Goal: Navigation & Orientation: Find specific page/section

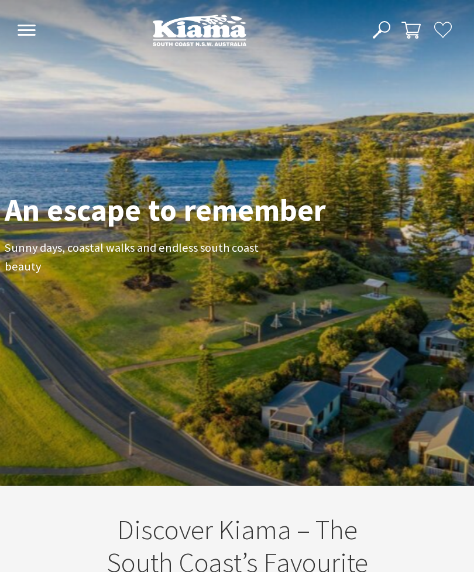
click at [29, 29] on icon at bounding box center [26, 30] width 19 height 11
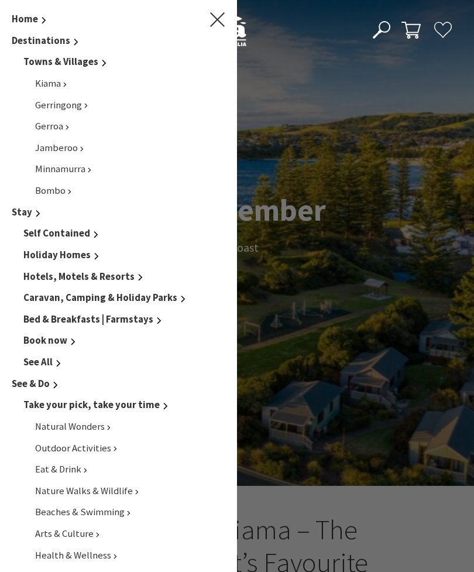
click at [57, 187] on span "Bombo" at bounding box center [50, 190] width 30 height 12
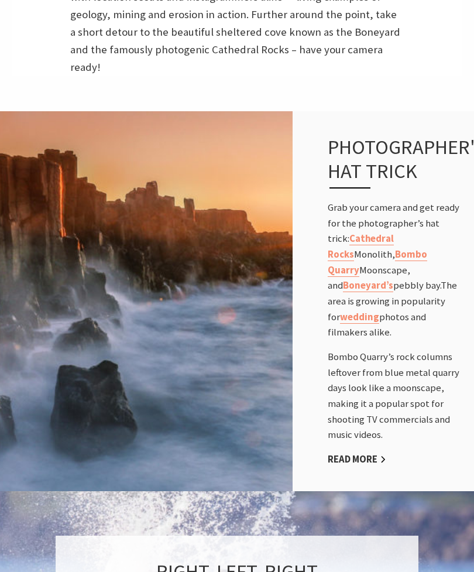
scroll to position [630, 0]
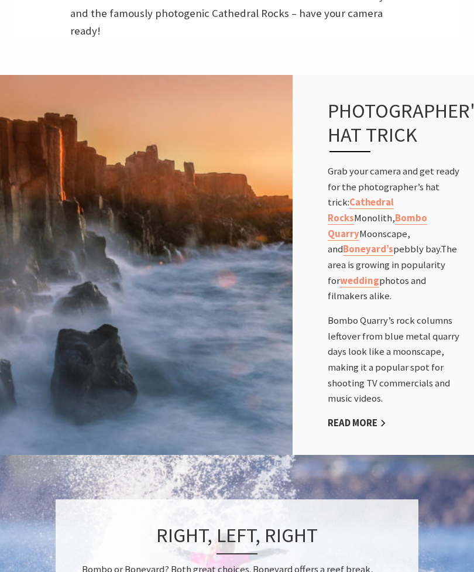
click at [94, 224] on img at bounding box center [146, 265] width 293 height 384
click at [74, 199] on img at bounding box center [146, 265] width 293 height 384
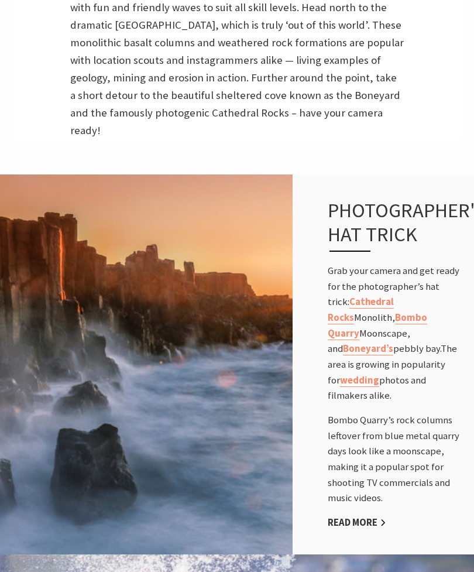
scroll to position [530, 0]
click at [126, 318] on img at bounding box center [146, 365] width 293 height 384
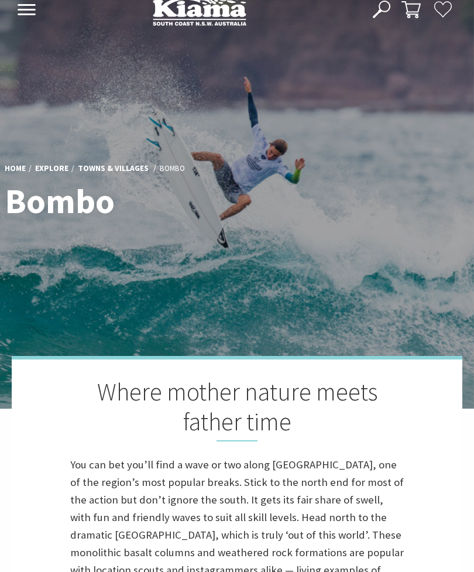
scroll to position [0, 0]
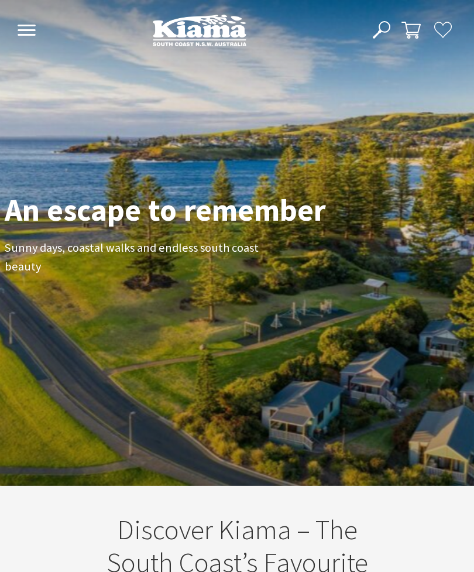
click at [28, 29] on icon at bounding box center [26, 30] width 19 height 11
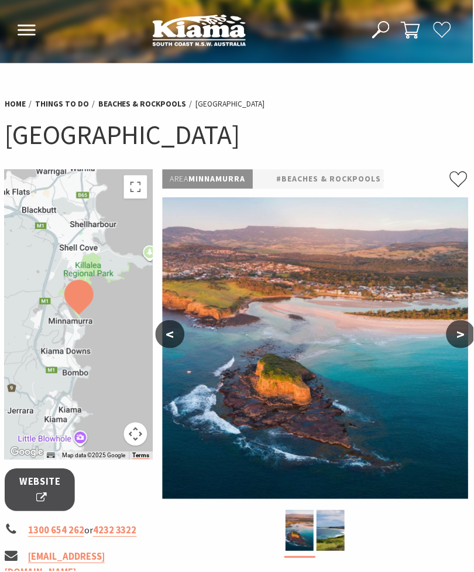
click at [111, 392] on div at bounding box center [79, 315] width 149 height 291
